Goal: Information Seeking & Learning: Check status

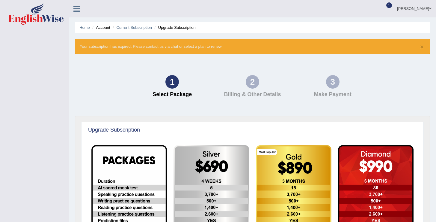
click at [407, 9] on link "[PERSON_NAME]" at bounding box center [414, 8] width 43 height 16
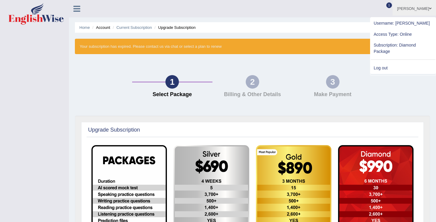
click at [392, 3] on span "1" at bounding box center [389, 5] width 6 height 6
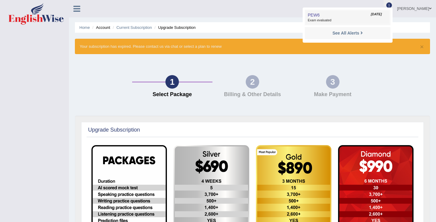
click at [347, 17] on link "PEW6 Aug 30, 2025 Exam evaluated" at bounding box center [347, 17] width 83 height 13
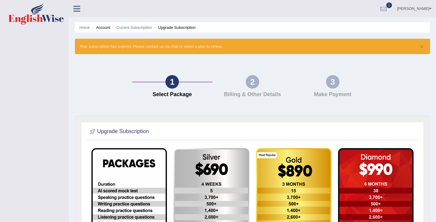
click at [412, 7] on link "[PERSON_NAME]" at bounding box center [414, 8] width 43 height 16
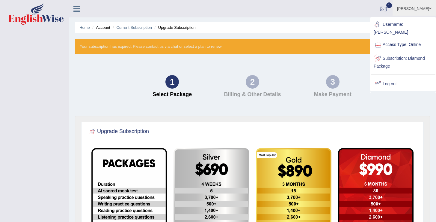
click at [387, 5] on div at bounding box center [383, 8] width 9 height 9
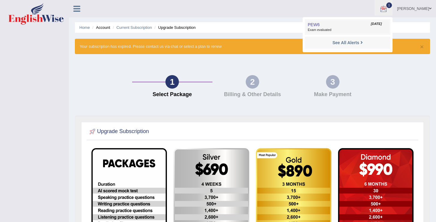
click at [332, 32] on span "Exam evaluated" at bounding box center [348, 30] width 80 height 5
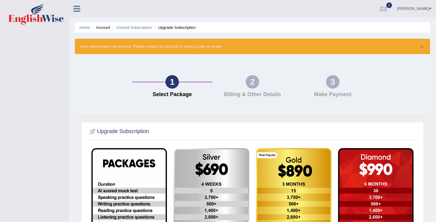
click at [418, 6] on link "[PERSON_NAME]" at bounding box center [414, 8] width 43 height 16
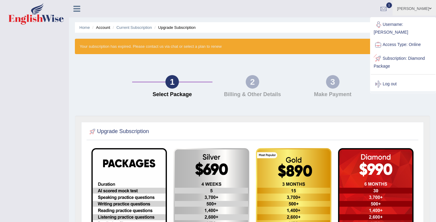
click at [404, 52] on link "Subscription: Diamond Package" at bounding box center [403, 62] width 65 height 20
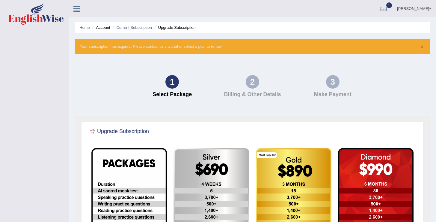
click at [423, 9] on link "[PERSON_NAME]" at bounding box center [414, 8] width 43 height 16
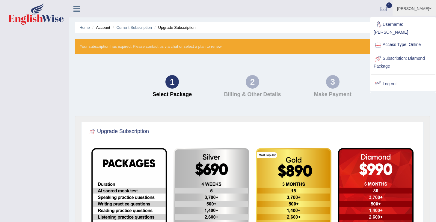
click at [399, 90] on div "1 Select Package 2 Billing & Other Details 3 Make Payment" at bounding box center [252, 87] width 361 height 55
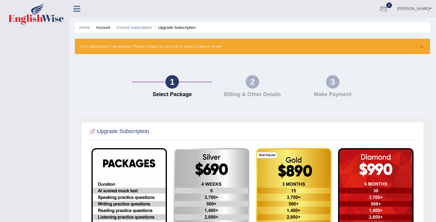
click at [388, 5] on div at bounding box center [383, 8] width 9 height 9
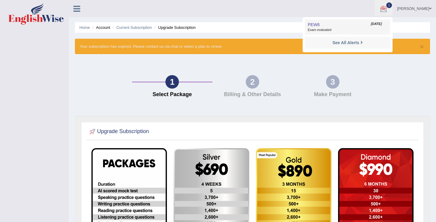
click at [318, 24] on span "PEW6" at bounding box center [314, 24] width 12 height 5
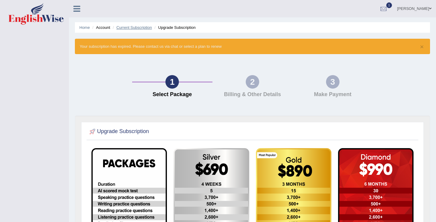
click at [138, 27] on link "Current Subscription" at bounding box center [134, 27] width 36 height 4
